Goal: Use online tool/utility: Utilize a website feature to perform a specific function

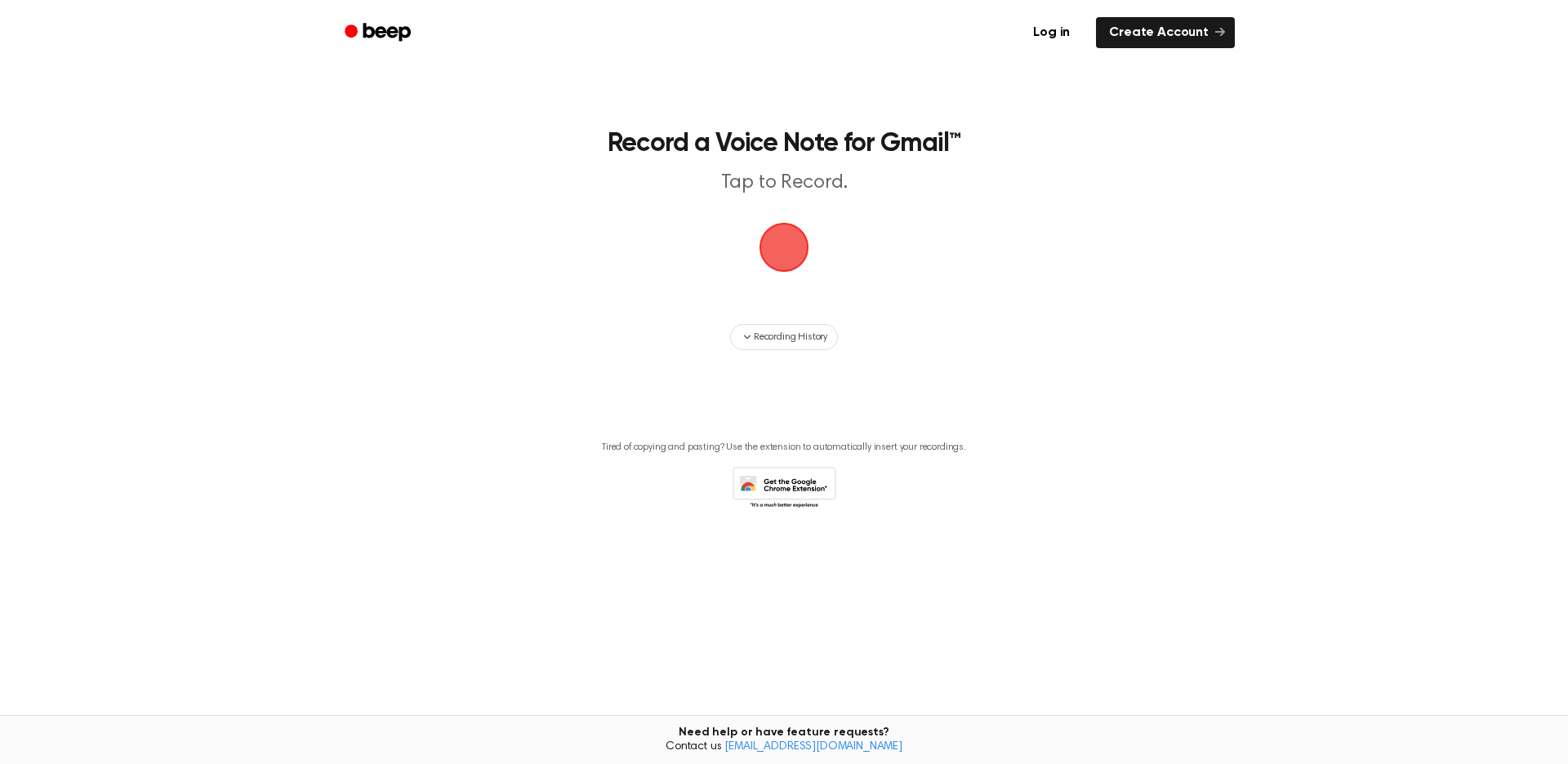
click at [797, 243] on span "button" at bounding box center [784, 248] width 59 height 59
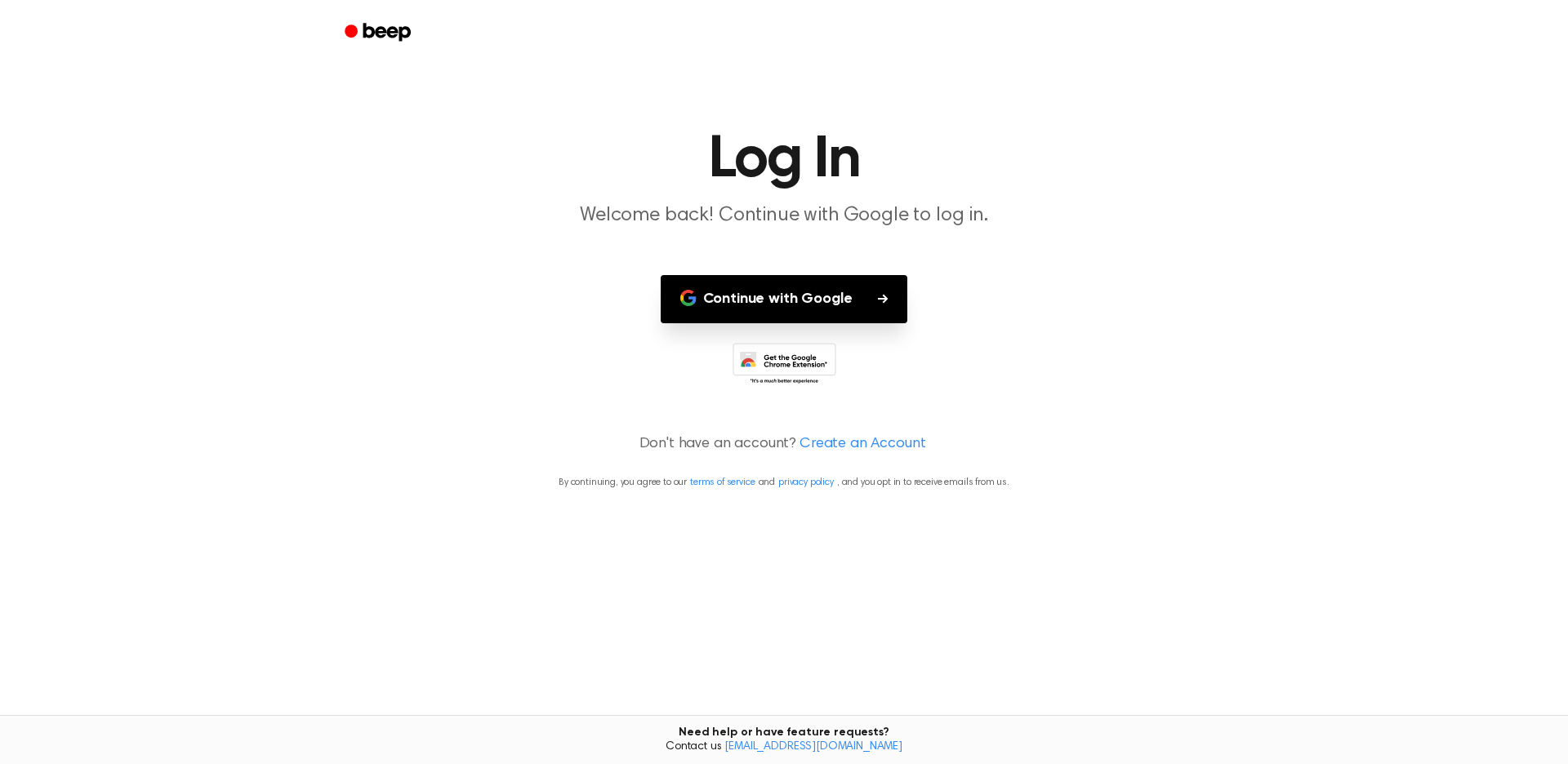
click at [877, 309] on button "Continue with Google" at bounding box center [784, 299] width 248 height 48
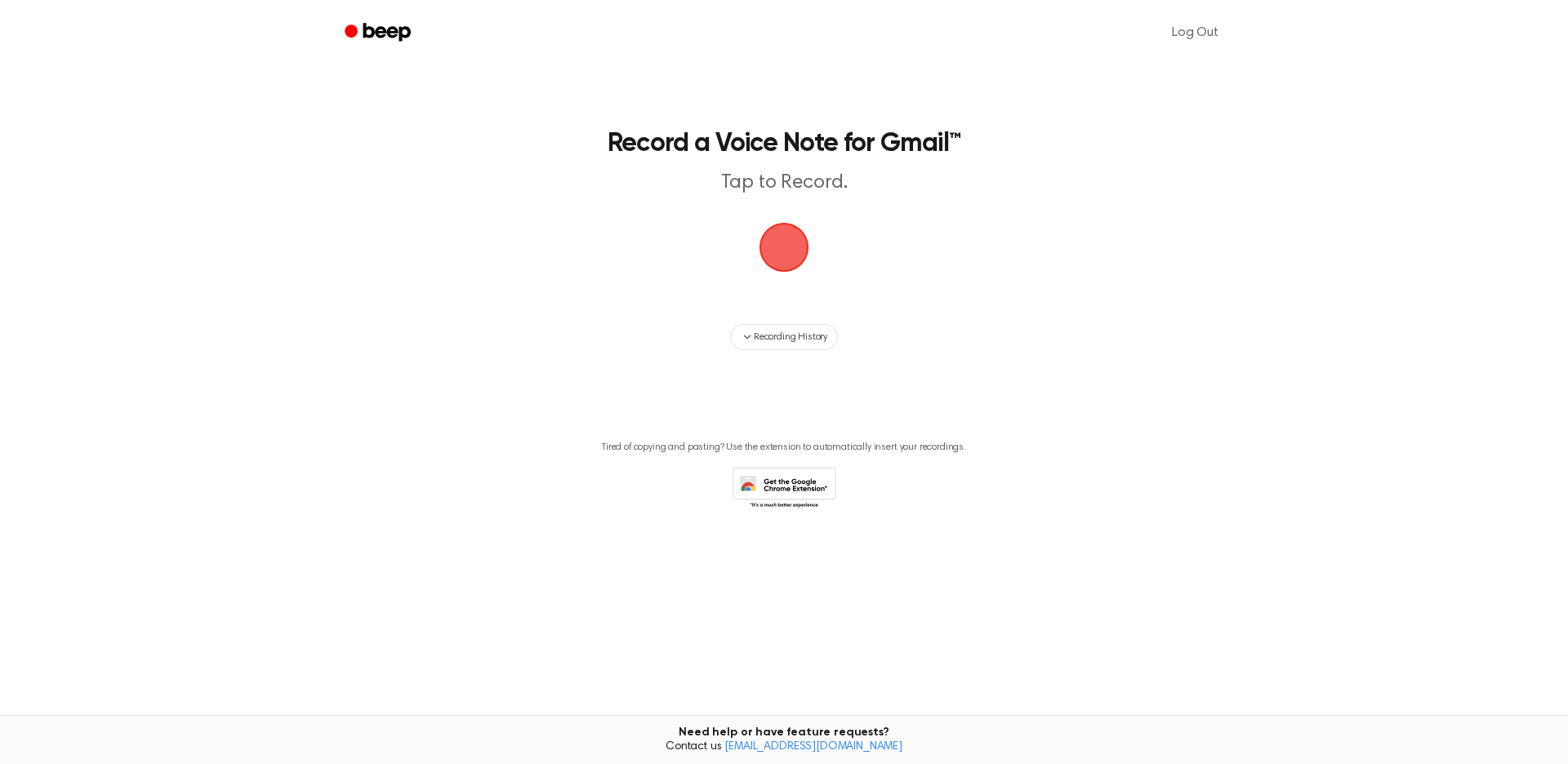
click at [794, 255] on span "button" at bounding box center [784, 247] width 56 height 56
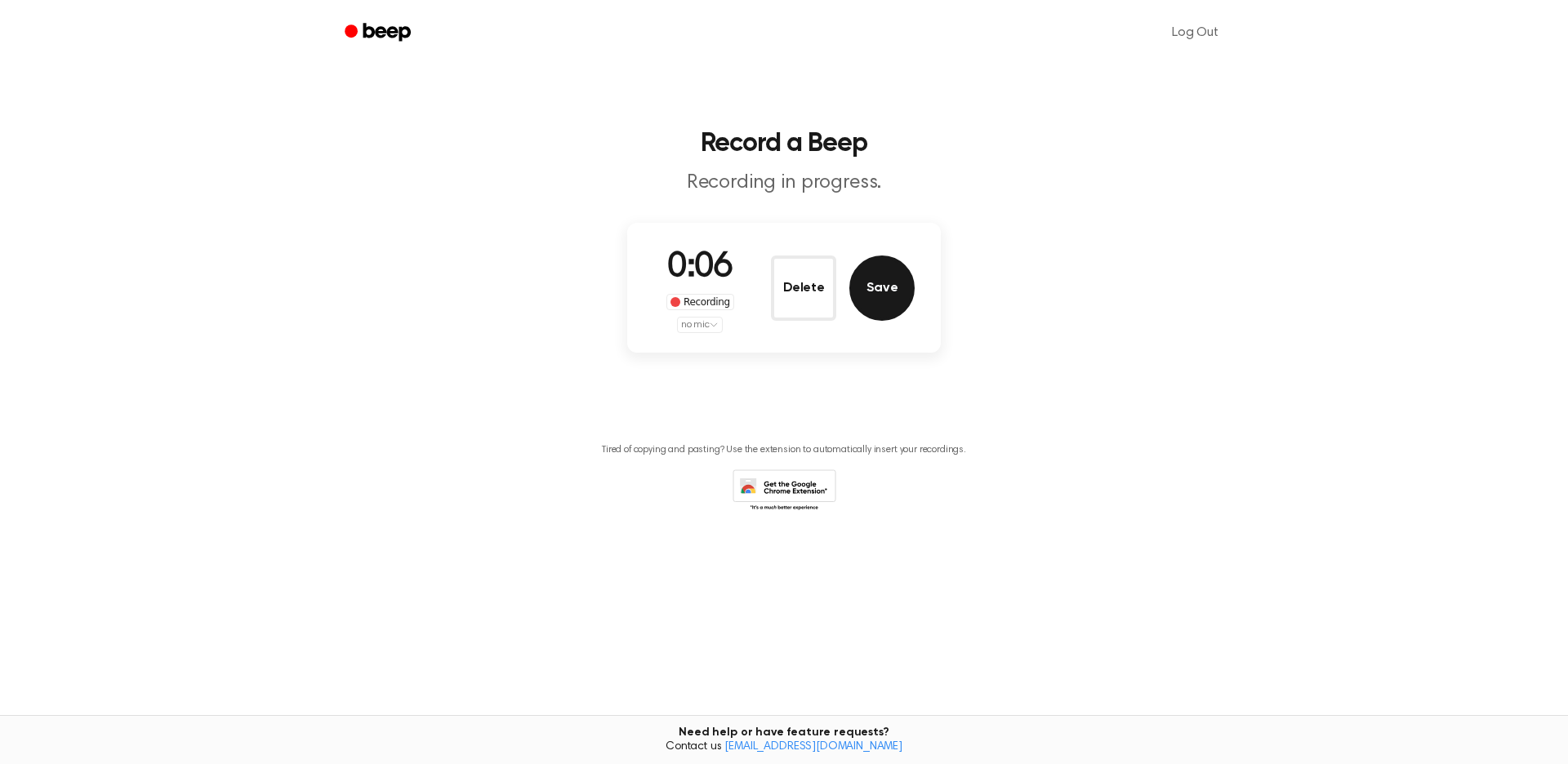
click at [887, 281] on button "Save" at bounding box center [881, 288] width 66 height 66
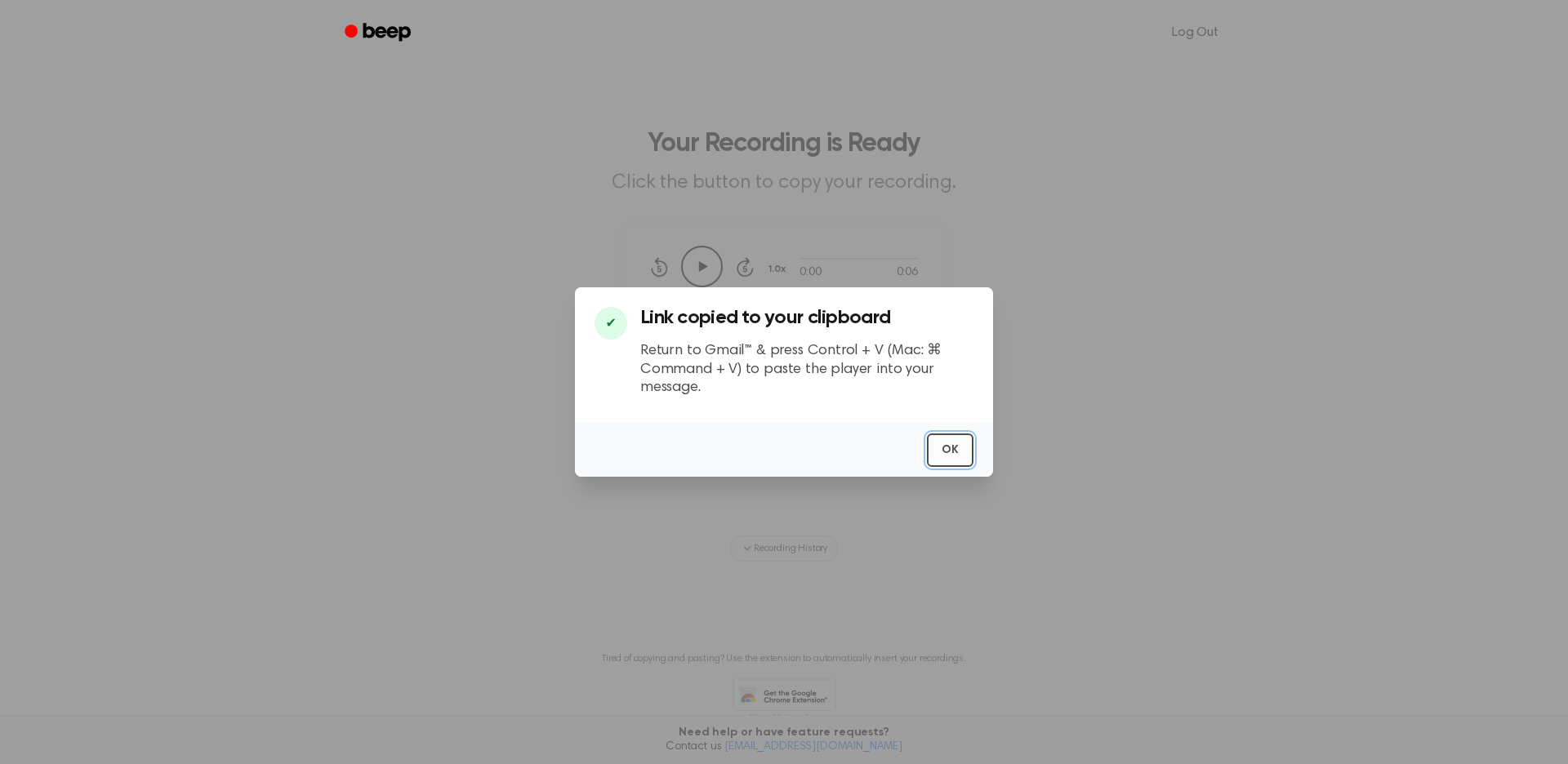
click at [956, 442] on button "OK" at bounding box center [950, 451] width 47 height 33
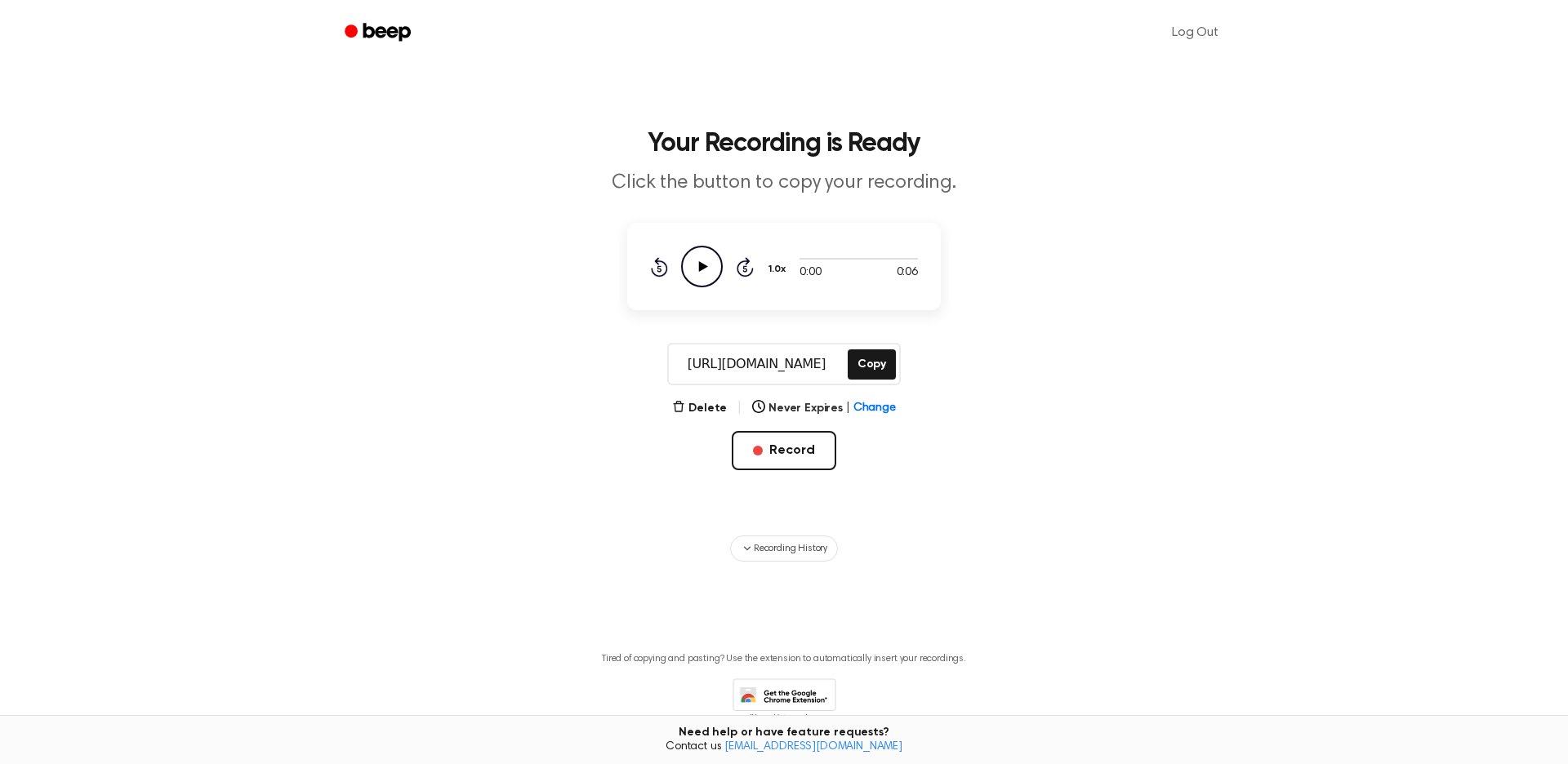
click at [702, 265] on icon at bounding box center [703, 266] width 9 height 11
click at [704, 263] on icon "Play Audio" at bounding box center [701, 266] width 42 height 42
click at [700, 408] on button "Delete" at bounding box center [699, 409] width 55 height 18
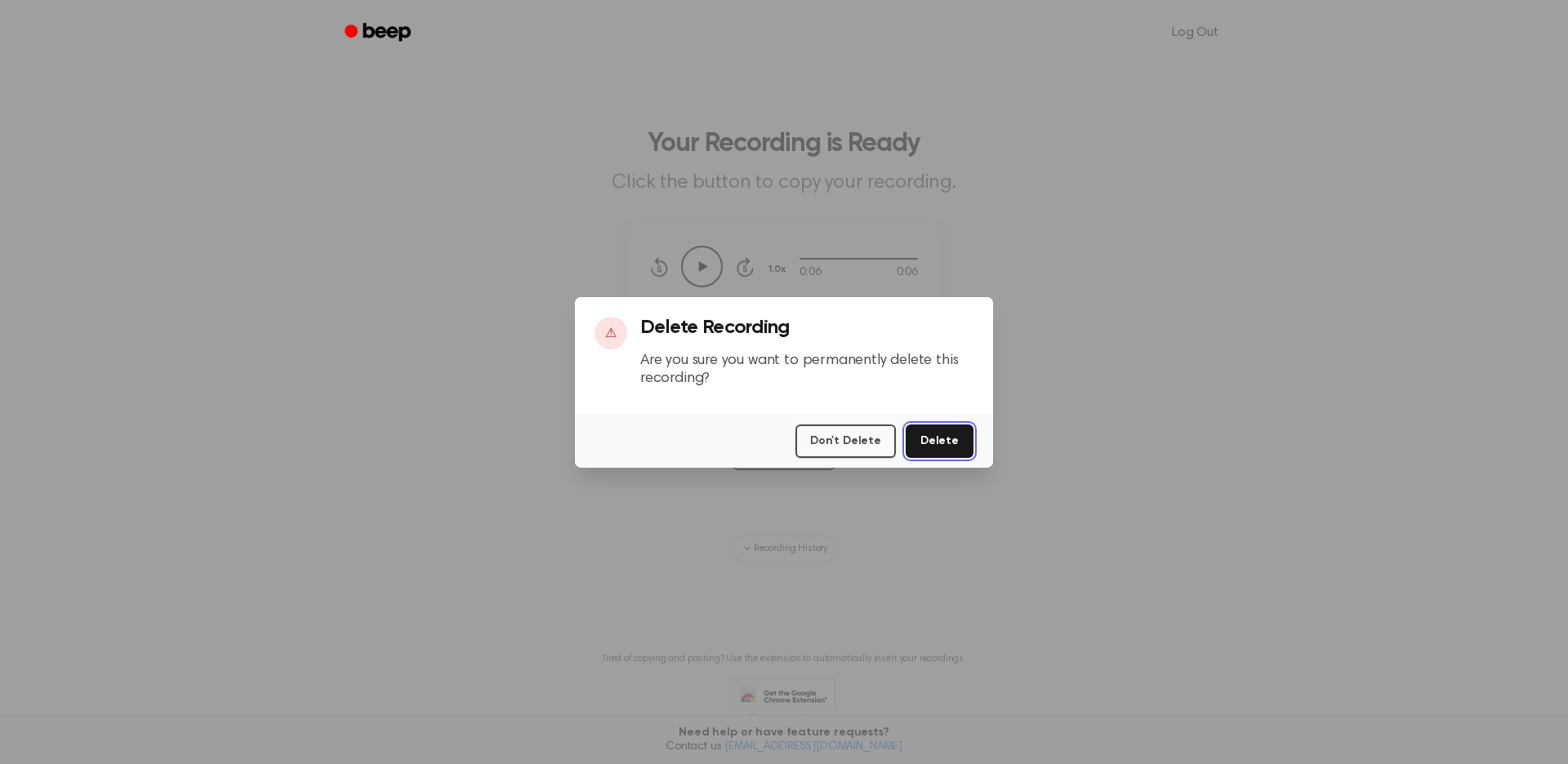
click at [951, 454] on button "Delete" at bounding box center [939, 442] width 68 height 33
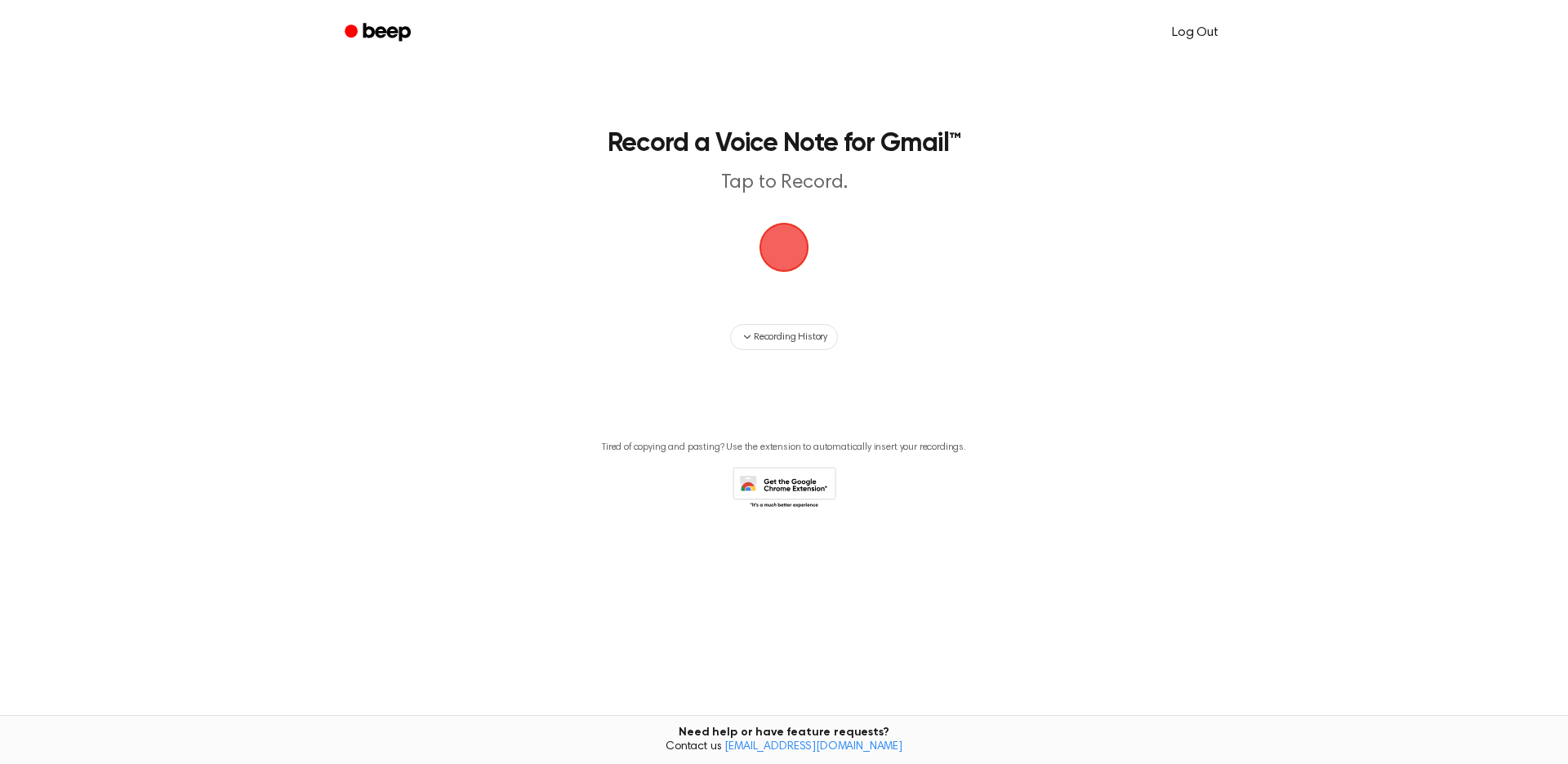
click at [1188, 32] on link "Log Out" at bounding box center [1195, 32] width 79 height 39
